Goal: Check status: Check status

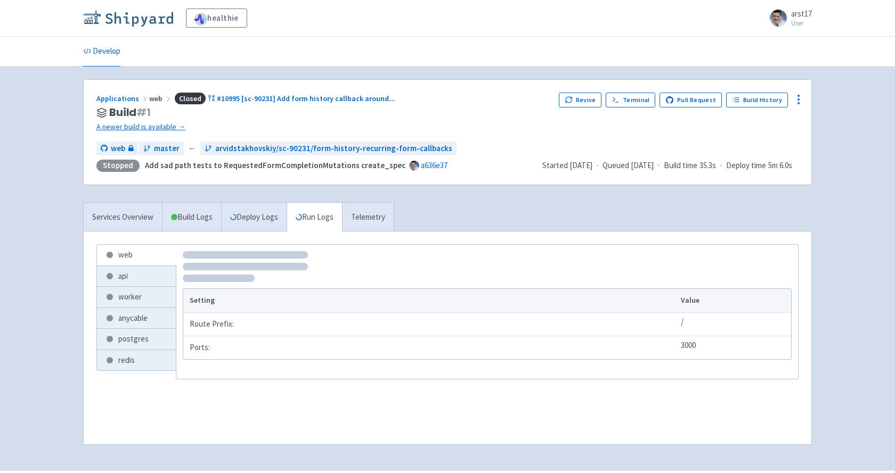
click at [144, 14] on img at bounding box center [128, 18] width 90 height 17
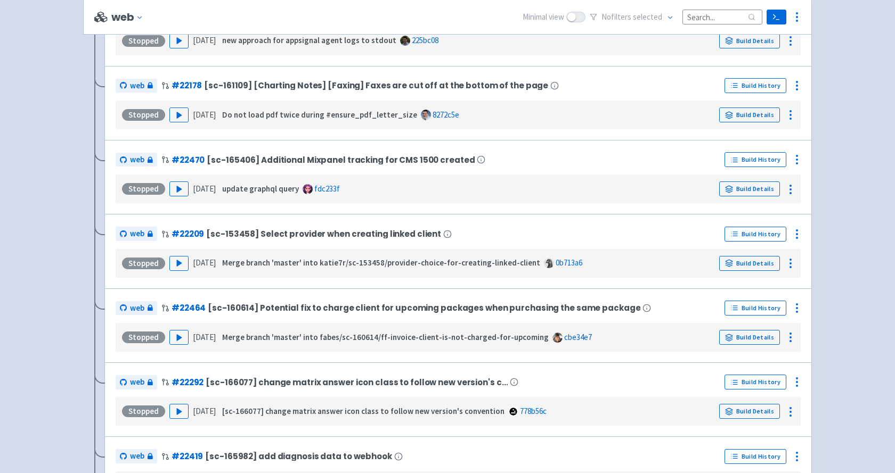
scroll to position [3690, 0]
click at [735, 120] on link "Build Details" at bounding box center [749, 115] width 61 height 15
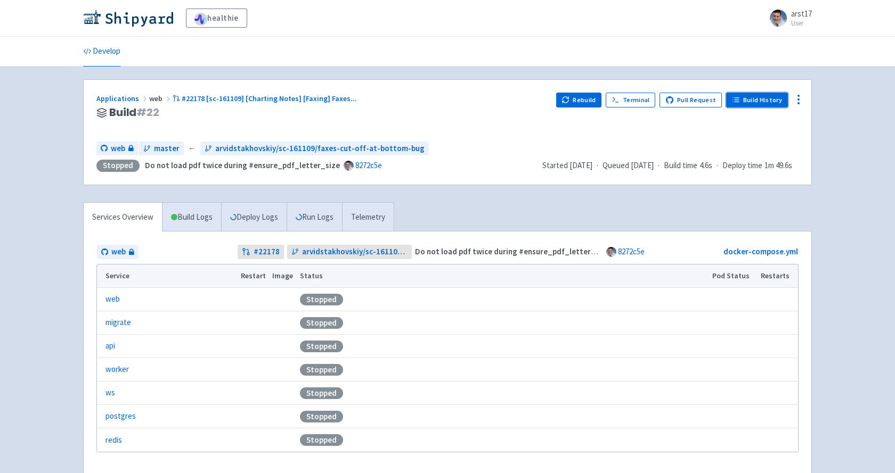
click at [754, 99] on link "Build History" at bounding box center [757, 100] width 62 height 15
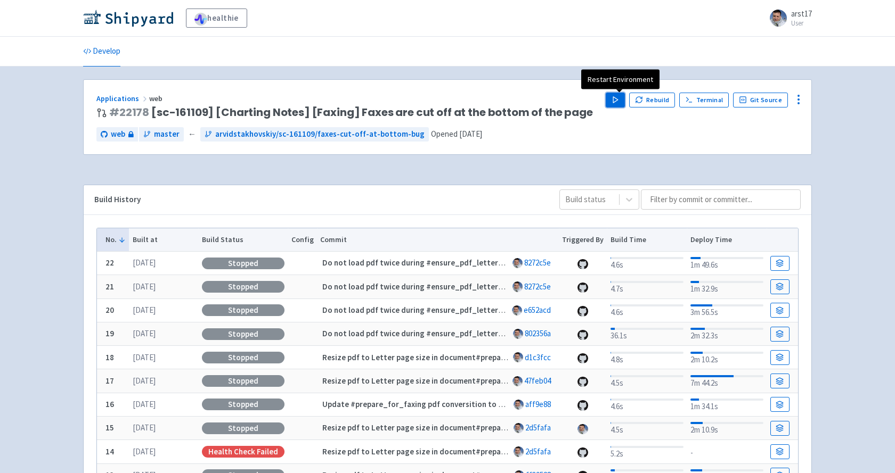
click at [618, 100] on polygon "button" at bounding box center [615, 100] width 5 height 6
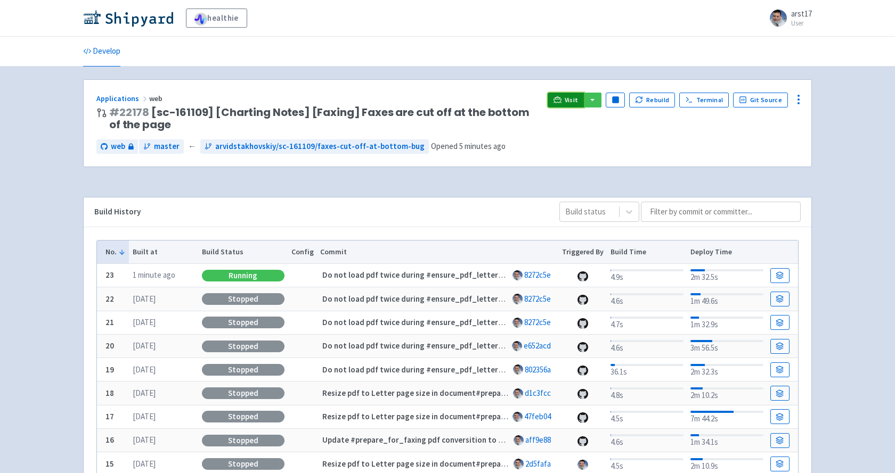
click at [573, 96] on span "Visit" at bounding box center [571, 100] width 14 height 9
